Goal: Transaction & Acquisition: Book appointment/travel/reservation

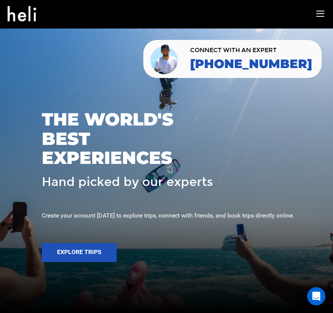
click at [323, 16] on icon at bounding box center [320, 14] width 8 height 9
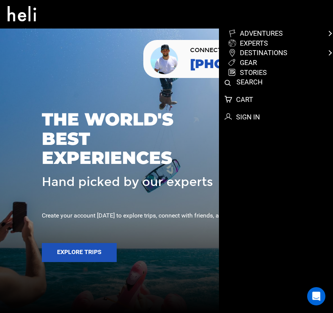
click at [280, 46] on link "experts" at bounding box center [279, 43] width 103 height 10
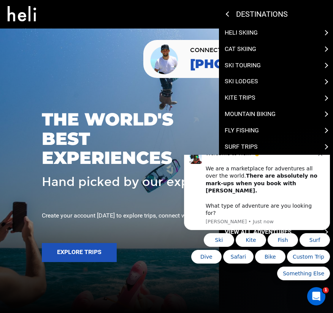
click at [317, 167] on div "Welcome to Heli! 👋 We are a marketplace for adventures all over the world. Ther…" at bounding box center [262, 183] width 113 height 67
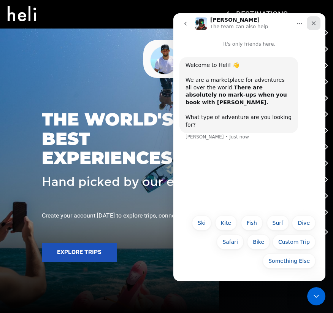
click at [315, 22] on icon "Close" at bounding box center [314, 23] width 6 height 6
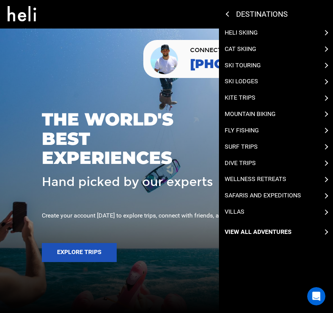
click at [326, 79] on icon at bounding box center [325, 81] width 5 height 5
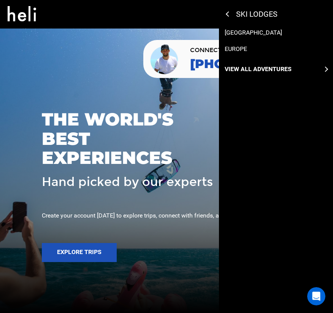
click at [223, 17] on div "Ski Lodges" at bounding box center [276, 14] width 114 height 29
click at [227, 11] on div "Ski Lodges" at bounding box center [309, 15] width 165 height 10
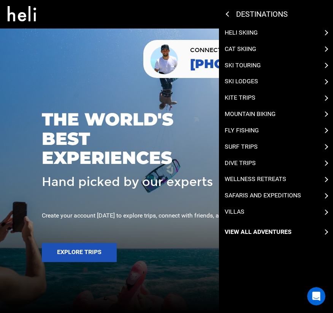
click at [326, 59] on div "Heli Skiing Cat Skiing Ski Touring Ski Lodges Kite Trips Mountain Biking Fly Fi…" at bounding box center [276, 133] width 114 height 208
click at [325, 63] on icon at bounding box center [325, 65] width 5 height 5
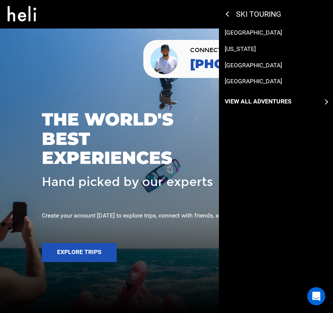
click at [237, 31] on p "[GEOGRAPHIC_DATA]" at bounding box center [253, 33] width 57 height 9
click at [239, 33] on p "[GEOGRAPHIC_DATA]" at bounding box center [253, 33] width 57 height 9
click at [241, 29] on p "[GEOGRAPHIC_DATA]" at bounding box center [253, 33] width 57 height 9
click at [243, 30] on p "[GEOGRAPHIC_DATA]" at bounding box center [253, 33] width 57 height 9
click at [254, 30] on div "[GEOGRAPHIC_DATA]" at bounding box center [276, 33] width 103 height 9
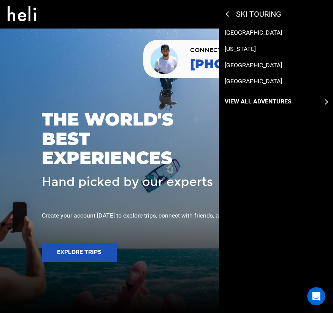
click at [268, 34] on div "[GEOGRAPHIC_DATA]" at bounding box center [276, 33] width 103 height 9
click at [235, 29] on p "[GEOGRAPHIC_DATA]" at bounding box center [253, 33] width 57 height 9
click at [238, 33] on p "[GEOGRAPHIC_DATA]" at bounding box center [253, 33] width 57 height 9
click at [285, 101] on p "View All Adventures" at bounding box center [258, 101] width 67 height 9
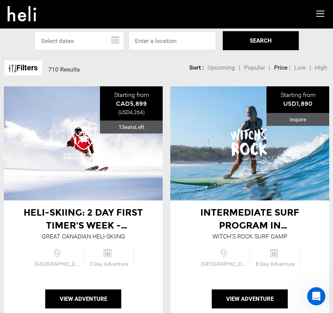
scroll to position [4, 0]
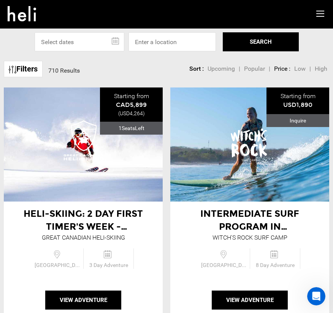
click at [27, 69] on link "Filters" at bounding box center [23, 69] width 39 height 16
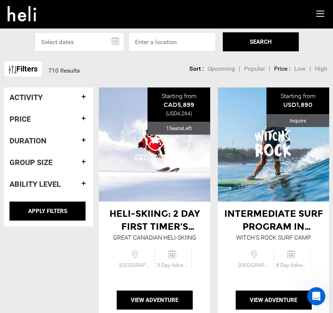
click at [87, 95] on h4 "Activity" at bounding box center [49, 97] width 78 height 8
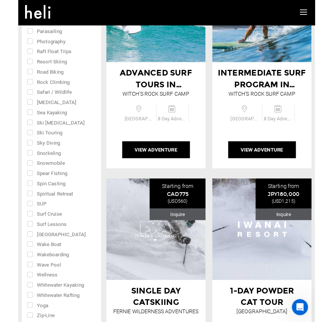
scroll to position [379, 0]
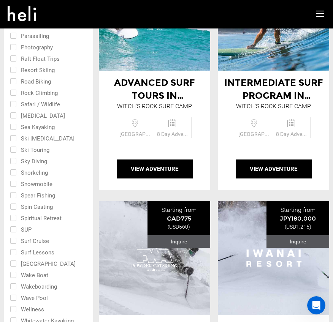
click at [16, 150] on input "checkbox" at bounding box center [43, 149] width 67 height 11
checkbox input "true"
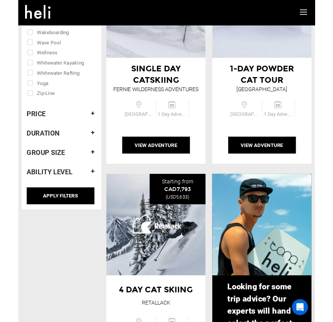
scroll to position [628, 0]
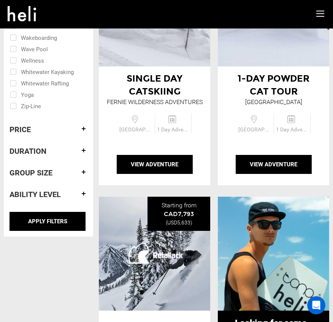
click at [81, 151] on h4 "Duration" at bounding box center [49, 151] width 78 height 8
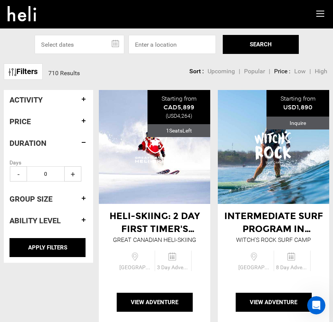
scroll to position [0, 0]
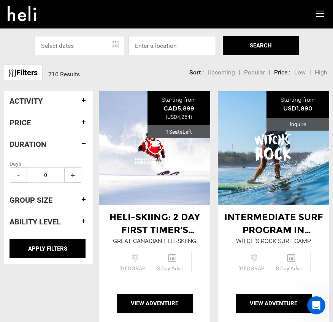
click at [76, 177] on span "+" at bounding box center [72, 175] width 17 height 15
click at [80, 178] on span "+" at bounding box center [72, 175] width 17 height 15
click at [79, 176] on span "+" at bounding box center [72, 175] width 17 height 15
click at [74, 175] on span "+" at bounding box center [72, 175] width 17 height 15
click at [72, 178] on span "+" at bounding box center [72, 175] width 17 height 15
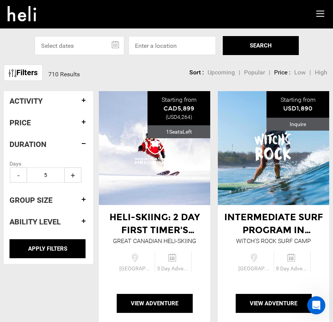
click at [72, 176] on span "+" at bounding box center [72, 175] width 17 height 15
click at [73, 178] on span "+" at bounding box center [72, 175] width 17 height 15
click at [73, 177] on span "+" at bounding box center [72, 175] width 17 height 15
click at [74, 178] on span "+" at bounding box center [72, 175] width 17 height 15
type input "9"
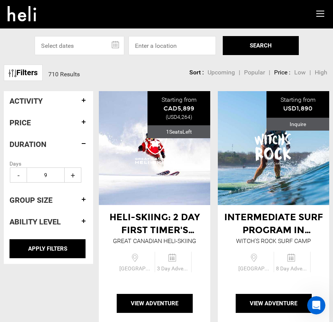
click at [46, 173] on input "9" at bounding box center [46, 175] width 38 height 15
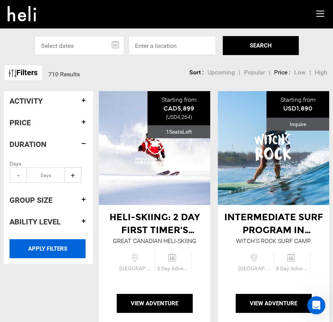
click at [32, 248] on input "APPLY FILTERS" at bounding box center [48, 249] width 76 height 19
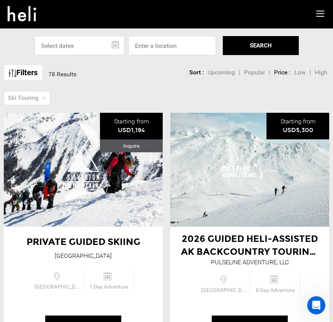
click at [17, 71] on link "Filters" at bounding box center [23, 73] width 39 height 16
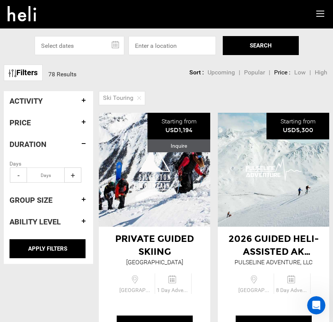
click at [229, 94] on div "Ski Touring" at bounding box center [211, 97] width 244 height 16
click at [178, 46] on input at bounding box center [172, 45] width 87 height 19
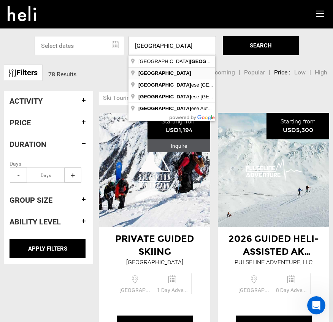
type input "[GEOGRAPHIC_DATA]"
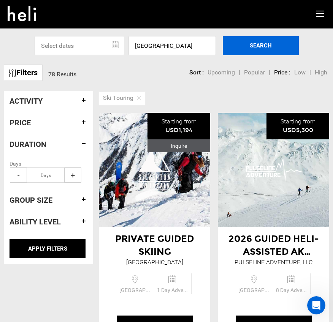
click at [273, 47] on button "SEARCH" at bounding box center [261, 45] width 76 height 19
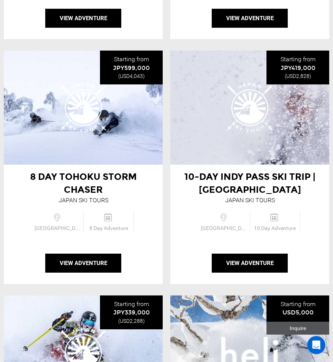
scroll to position [307, 0]
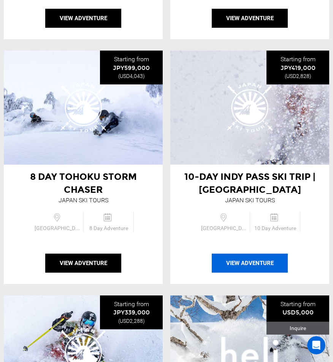
click at [260, 260] on button "View Adventure" at bounding box center [250, 263] width 76 height 19
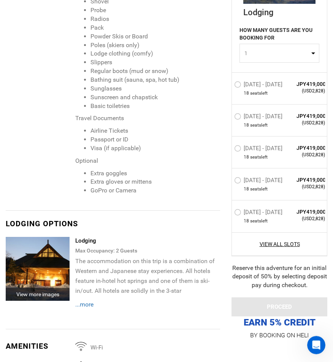
scroll to position [1765, 0]
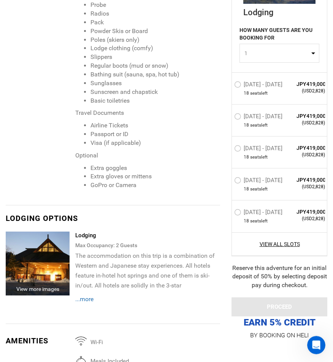
click at [86, 296] on span "...more" at bounding box center [84, 299] width 18 height 7
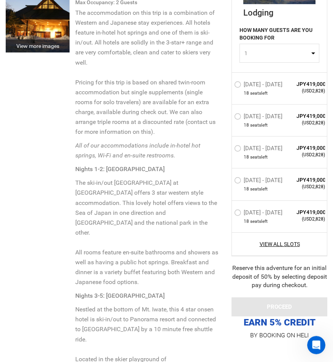
scroll to position [2009, 0]
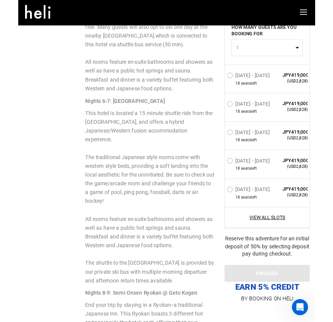
scroll to position [2366, 0]
